Goal: Information Seeking & Learning: Learn about a topic

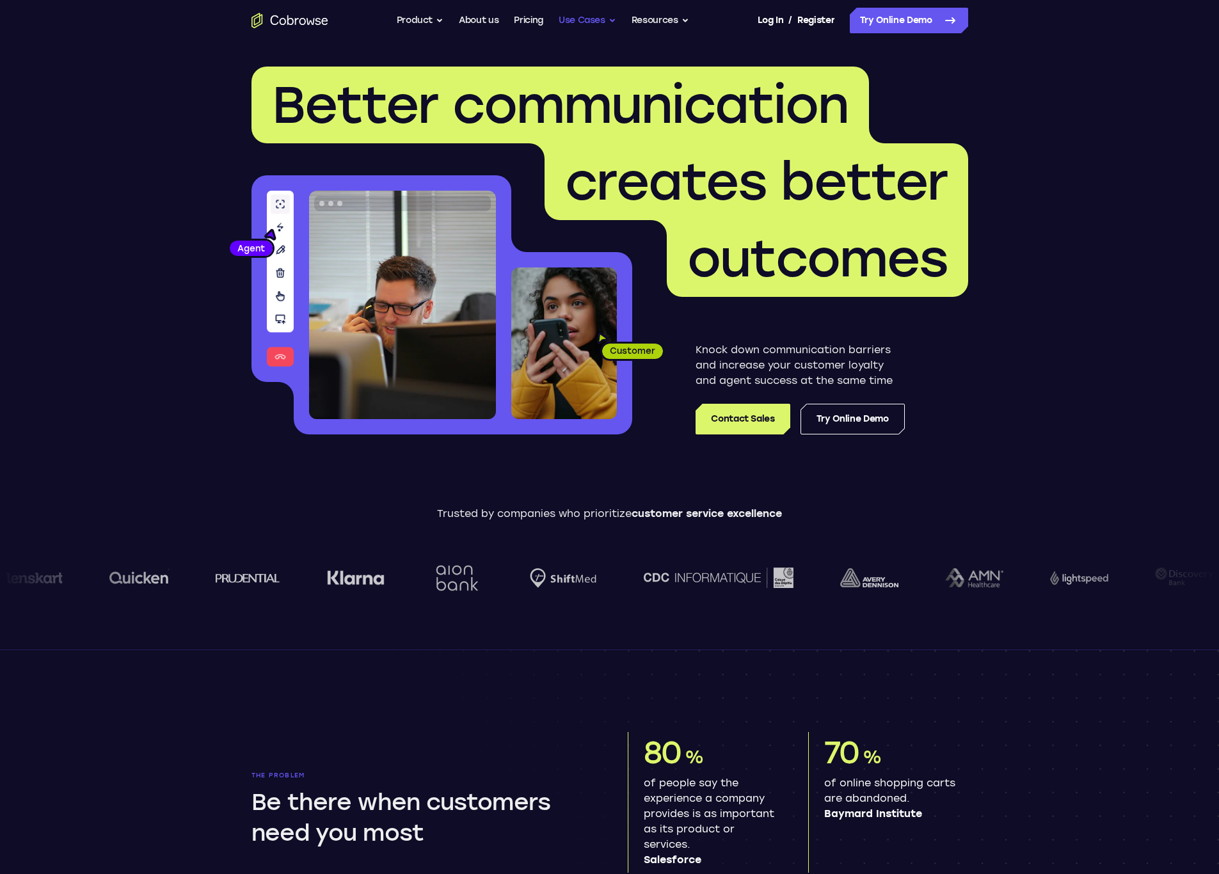
click at [578, 20] on button "Use Cases" at bounding box center [587, 21] width 58 height 26
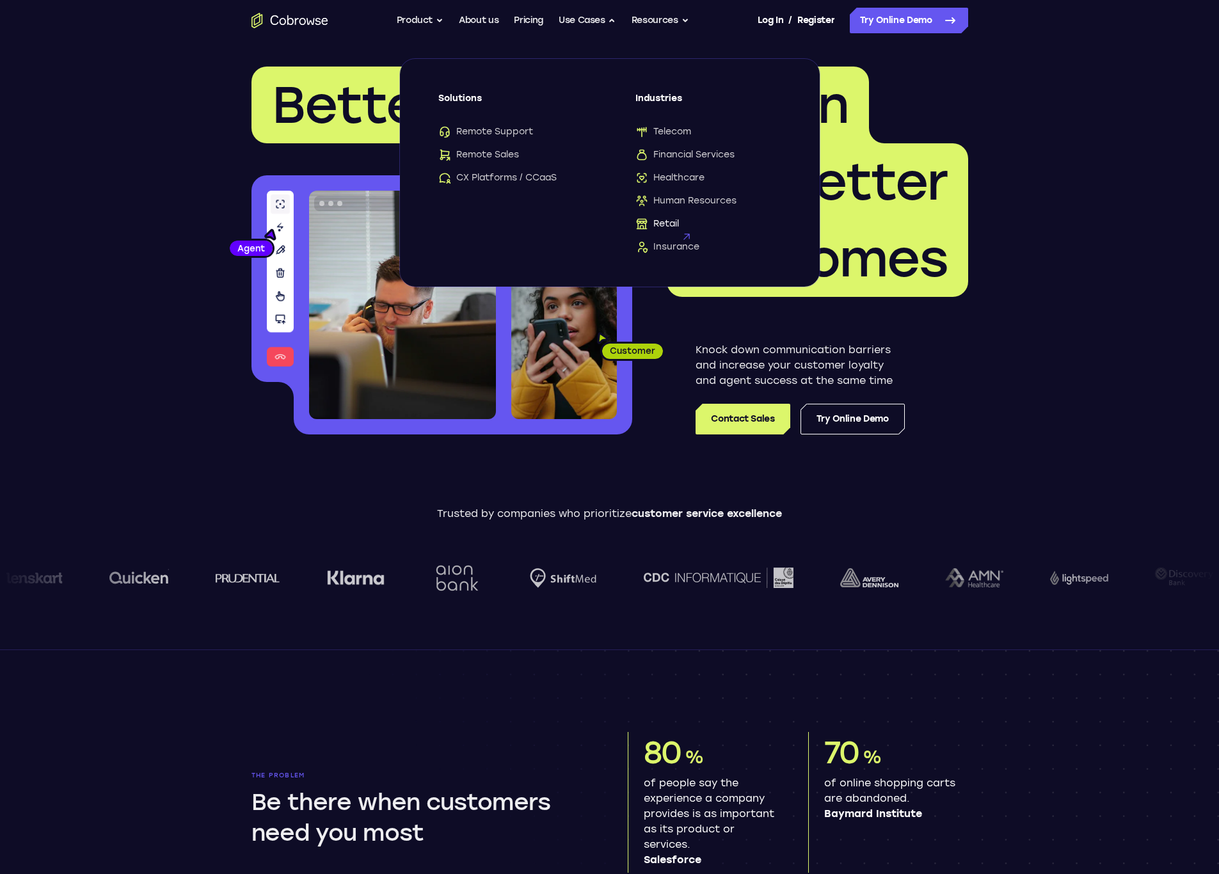
click at [672, 226] on span "Retail" at bounding box center [657, 224] width 44 height 13
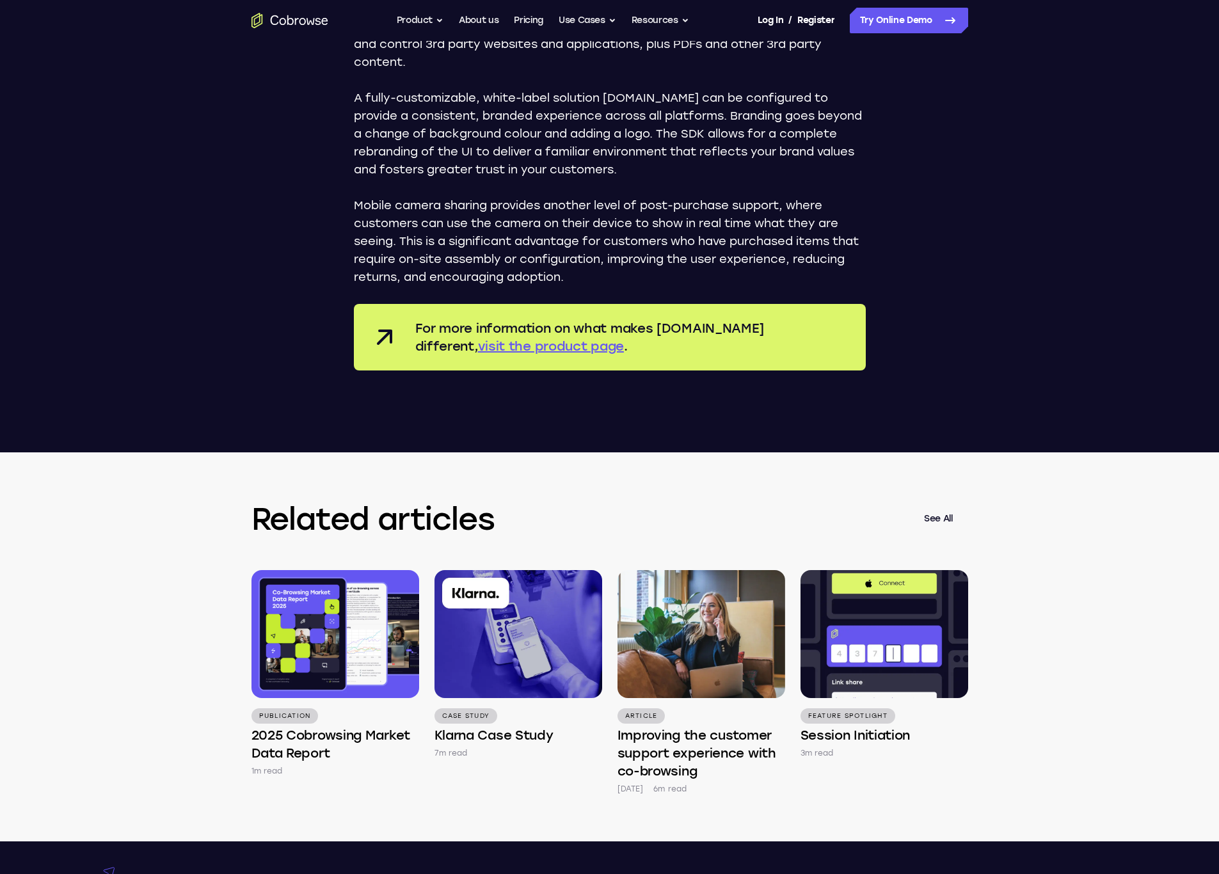
scroll to position [2878, 0]
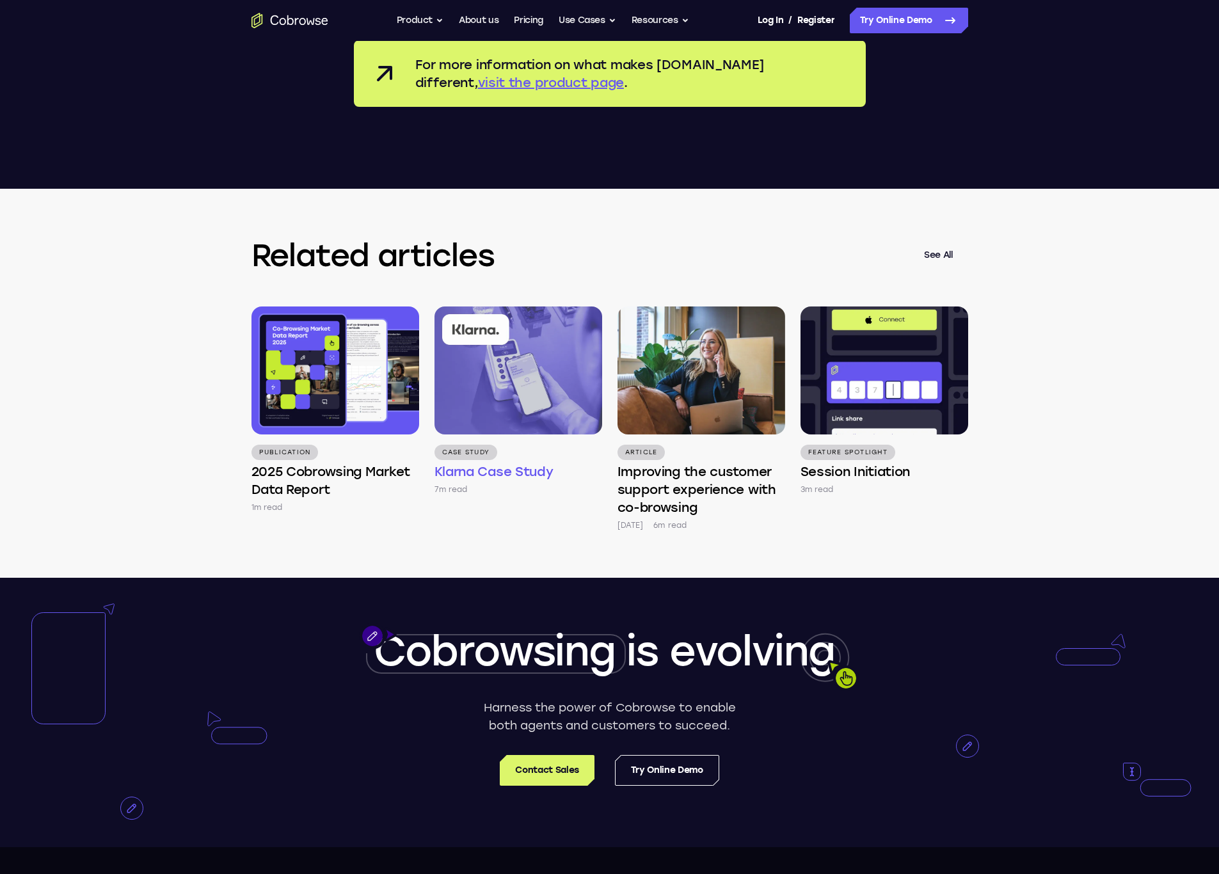
click at [477, 446] on p "Case Study" at bounding box center [465, 452] width 63 height 15
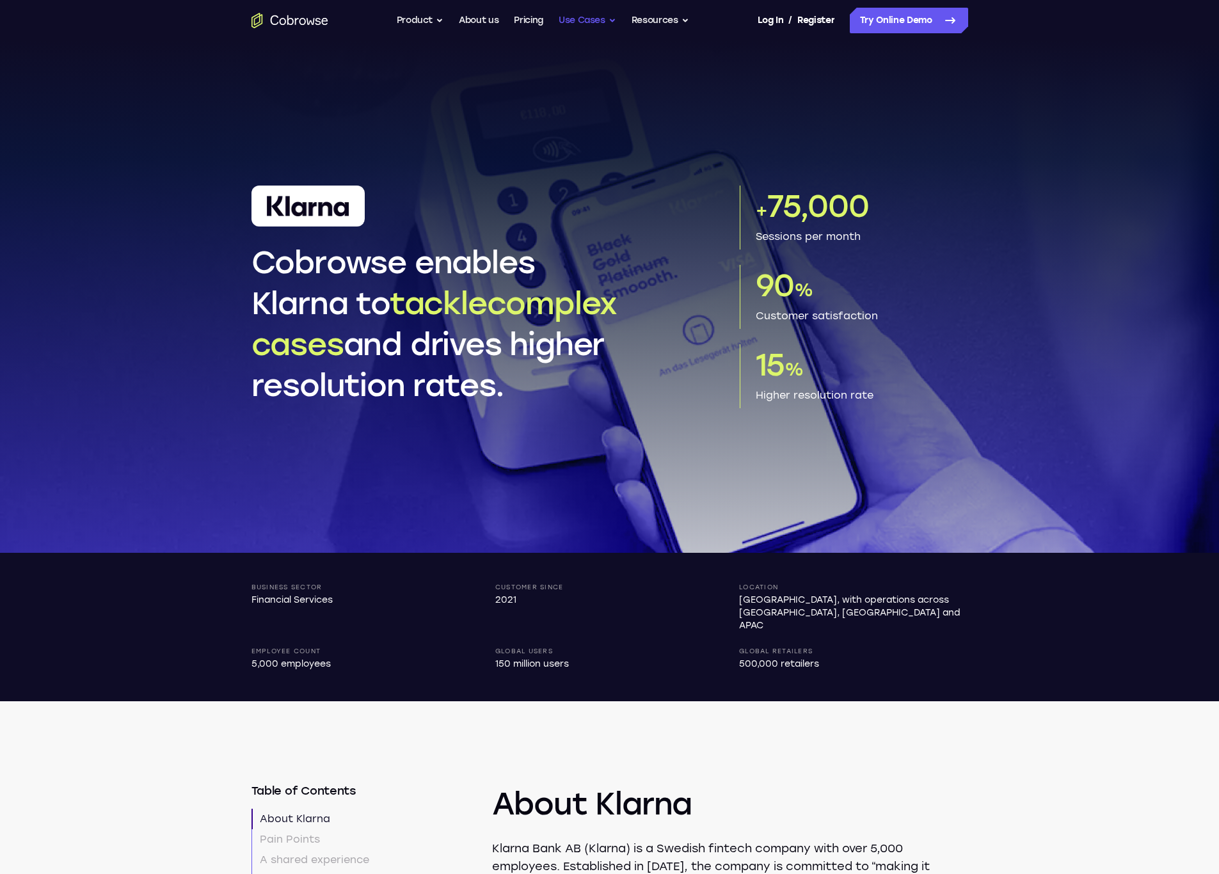
click at [602, 22] on button "Use Cases" at bounding box center [587, 21] width 58 height 26
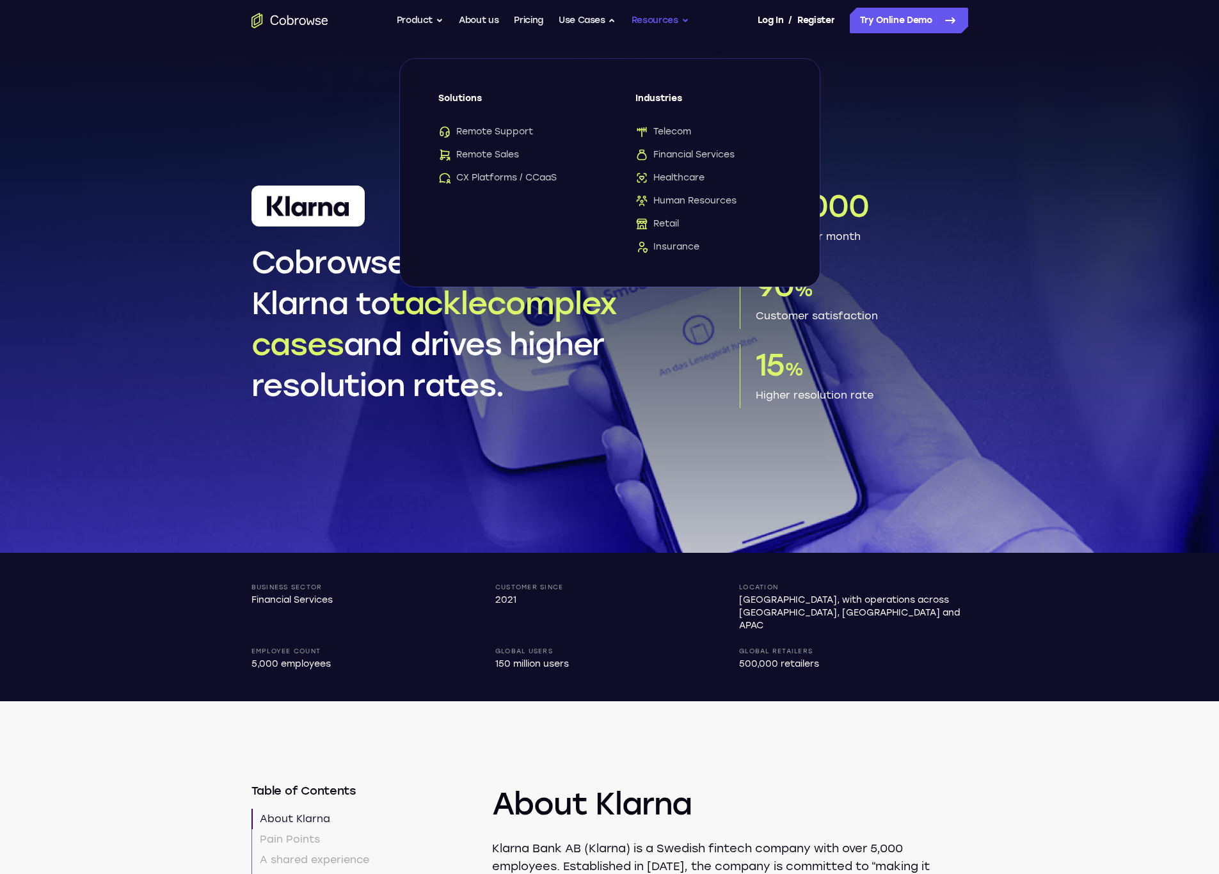
click at [664, 26] on button "Resources" at bounding box center [660, 21] width 58 height 26
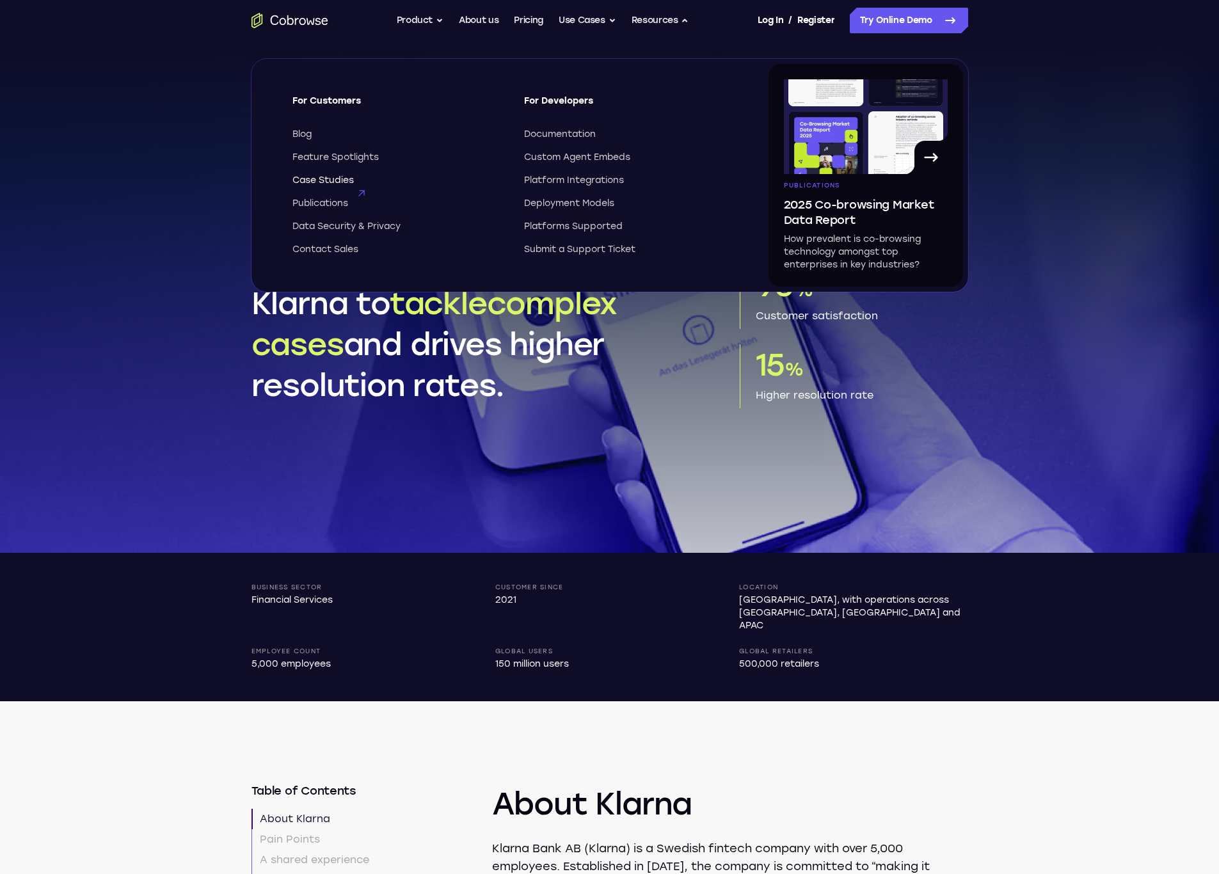
click at [311, 183] on span "Case Studies" at bounding box center [322, 180] width 61 height 13
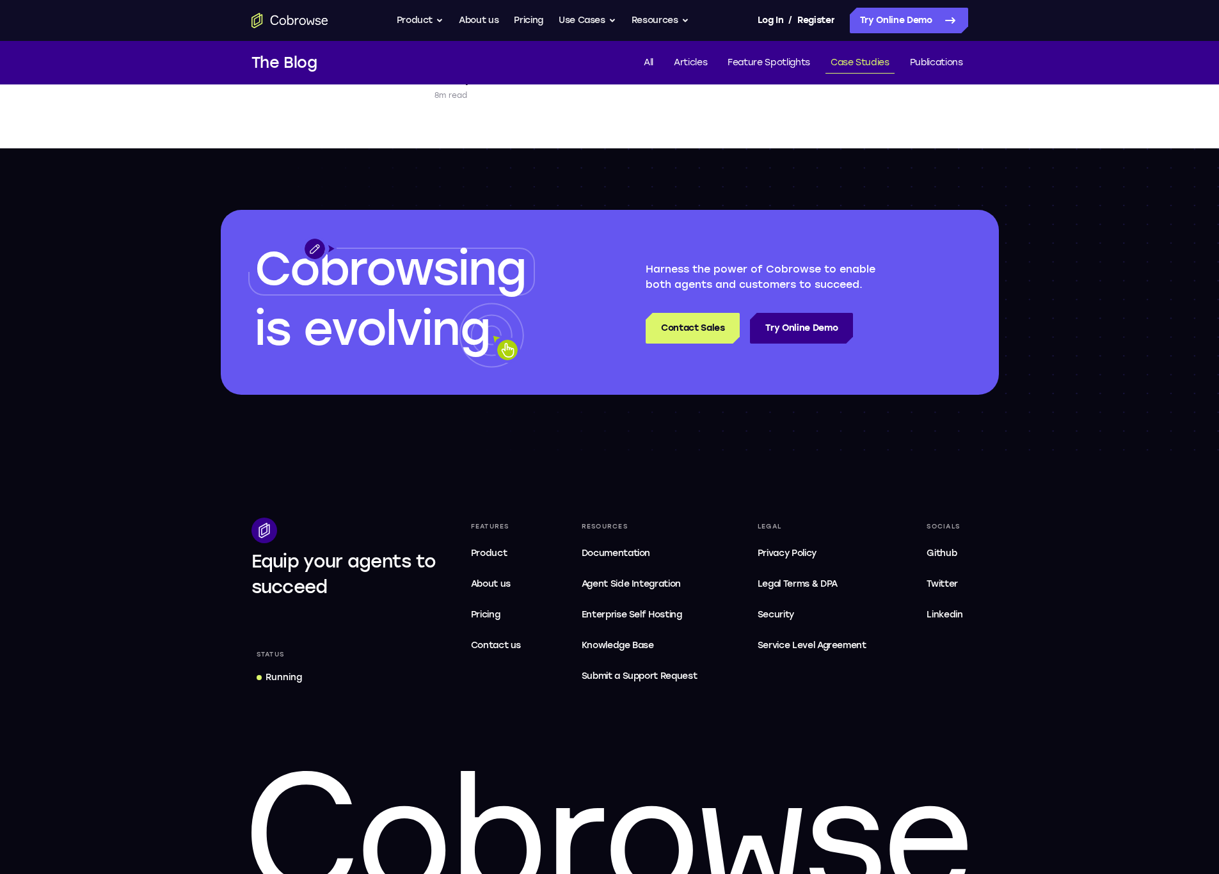
scroll to position [363, 0]
